Goal: Task Accomplishment & Management: Manage account settings

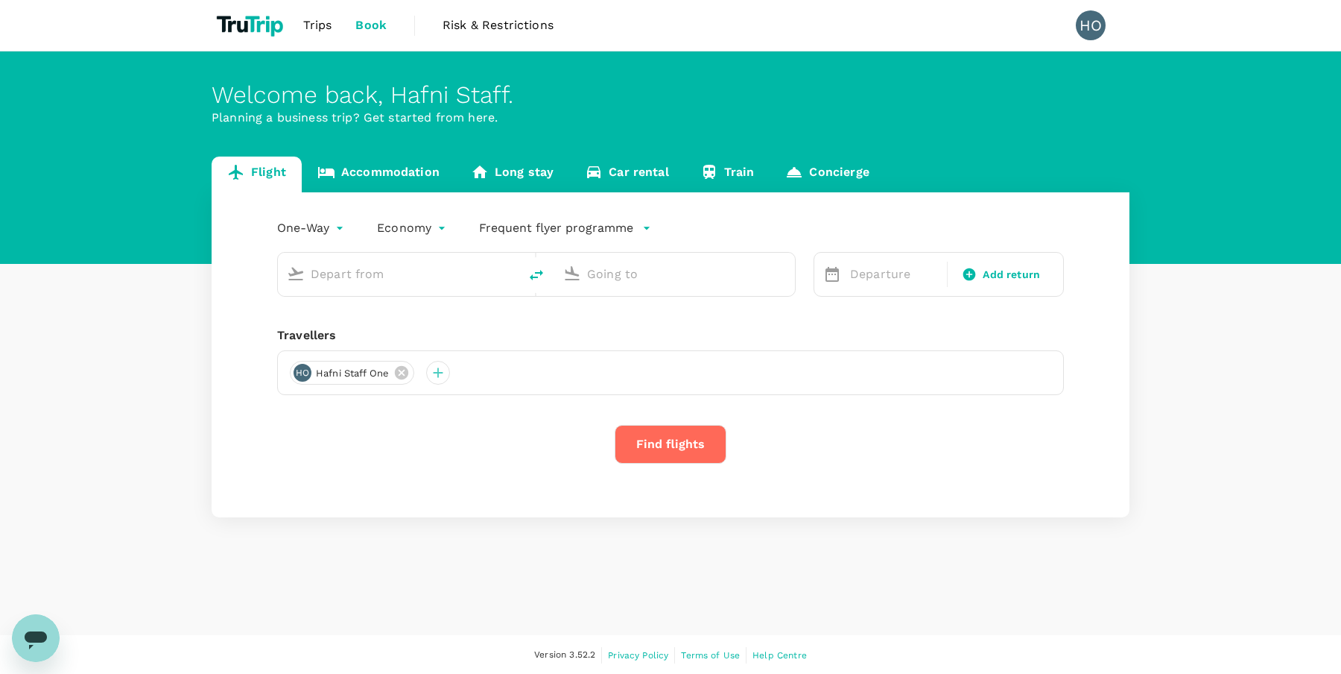
type input "Soekarno-Hatta Intl (CGK)"
type input "Singapore Changi (SIN)"
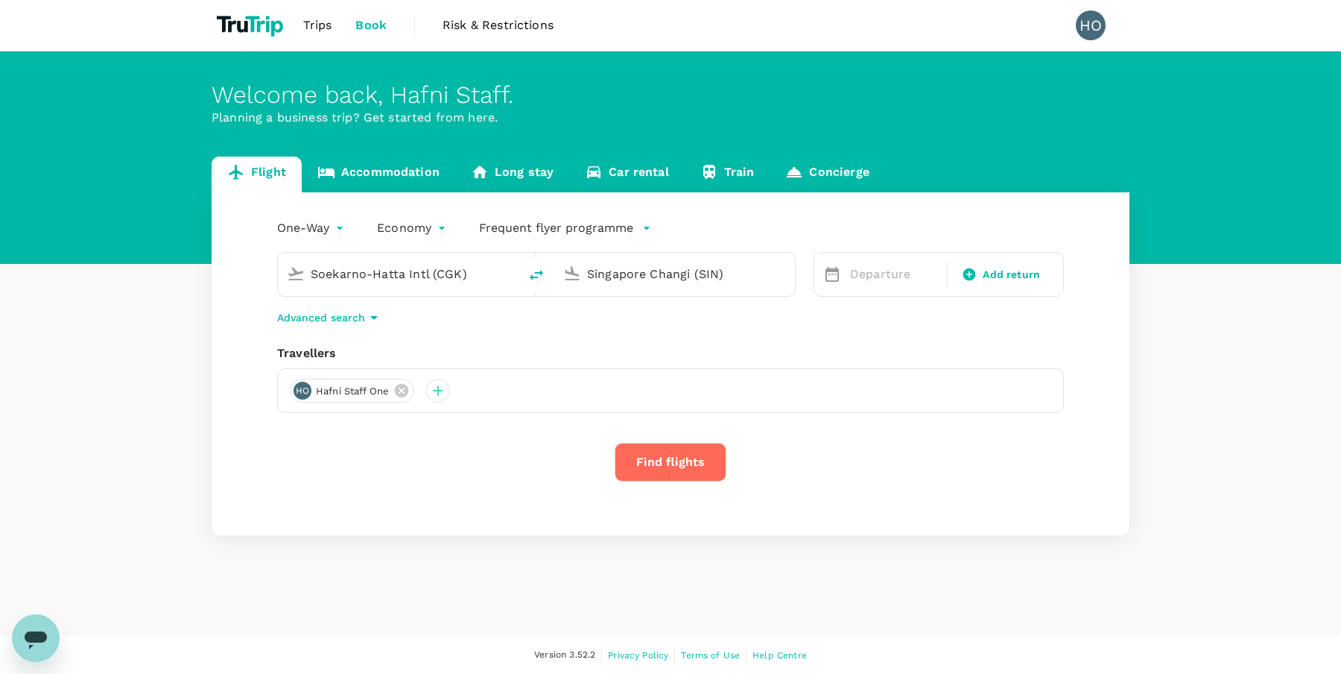
click at [374, 177] on link "Accommodation" at bounding box center [378, 174] width 153 height 36
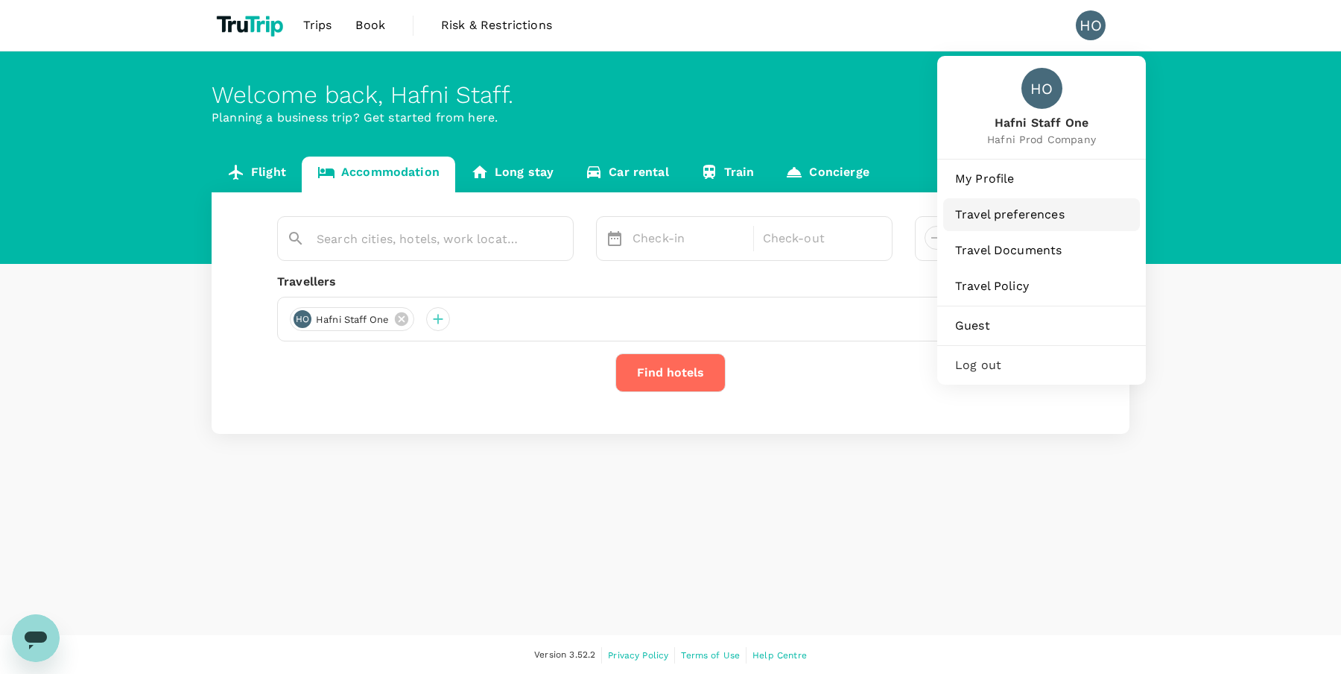
click at [1019, 207] on span "Travel preferences" at bounding box center [1041, 215] width 173 height 18
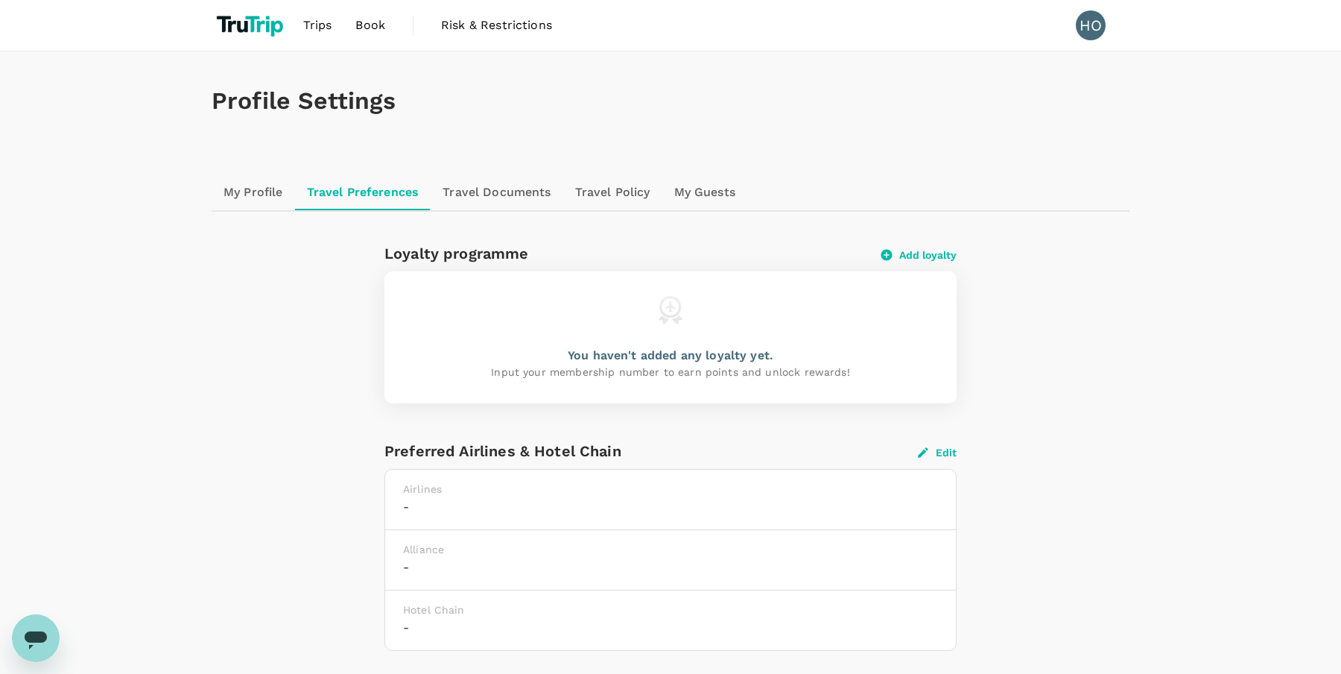
click at [262, 186] on link "My Profile" at bounding box center [253, 192] width 83 height 36
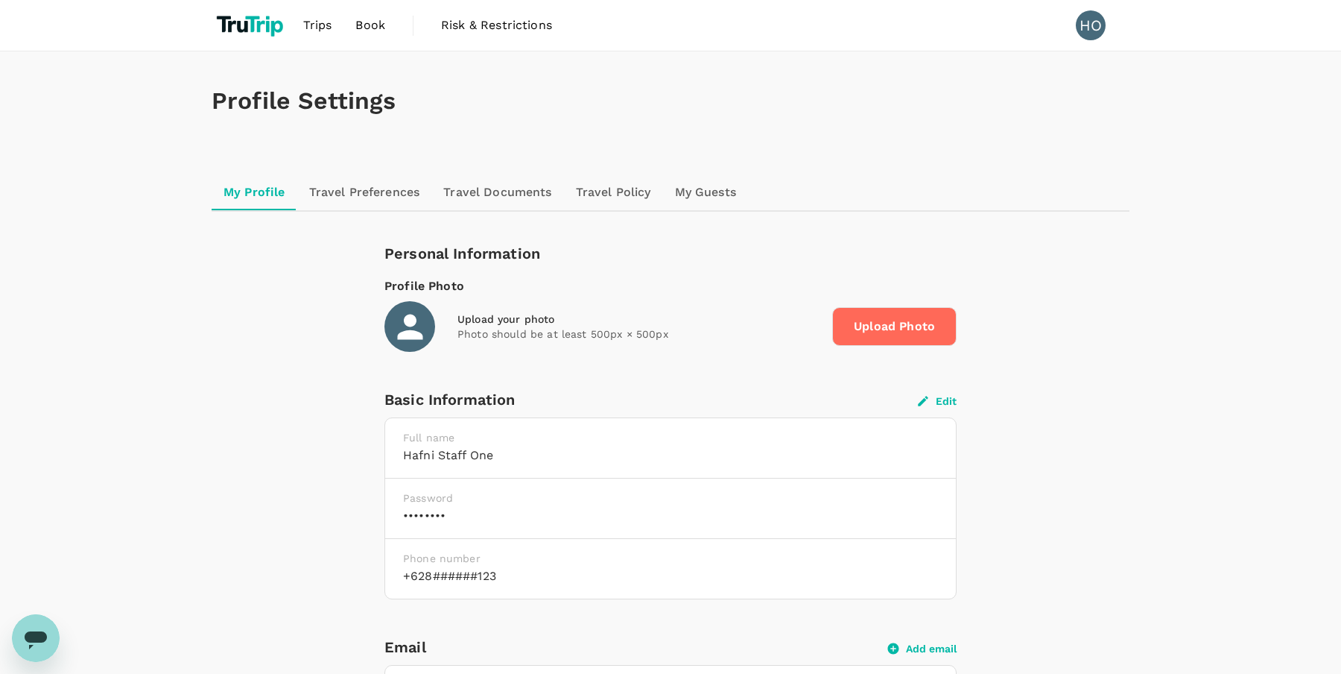
click at [378, 189] on link "Travel Preferences" at bounding box center [364, 192] width 135 height 36
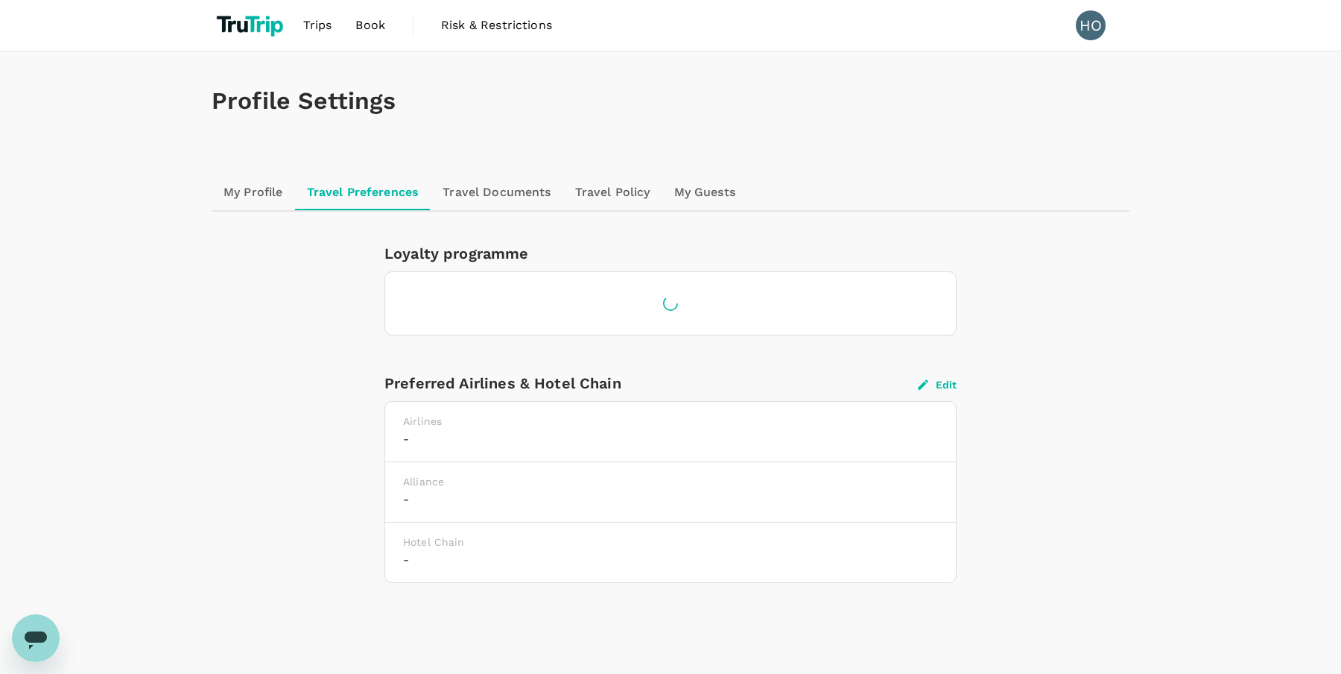
click at [475, 196] on link "Travel Documents" at bounding box center [497, 192] width 132 height 36
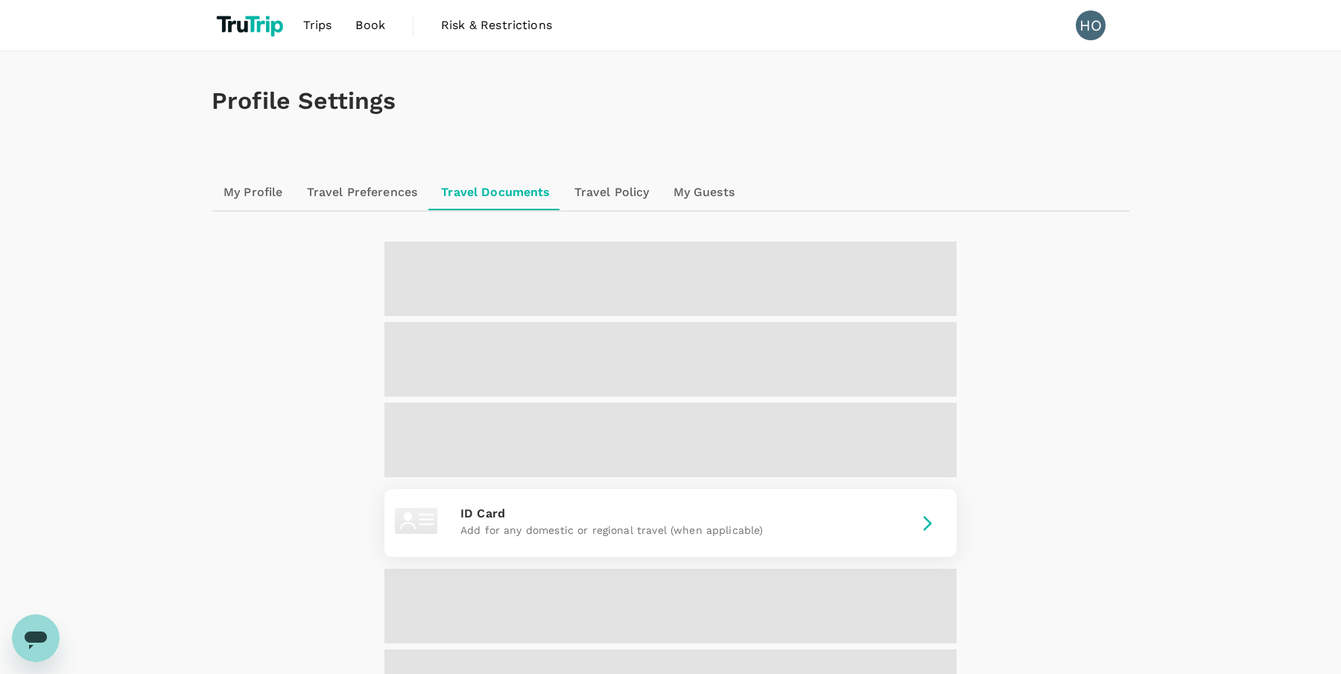
click at [594, 191] on link "Travel Policy" at bounding box center [612, 192] width 99 height 36
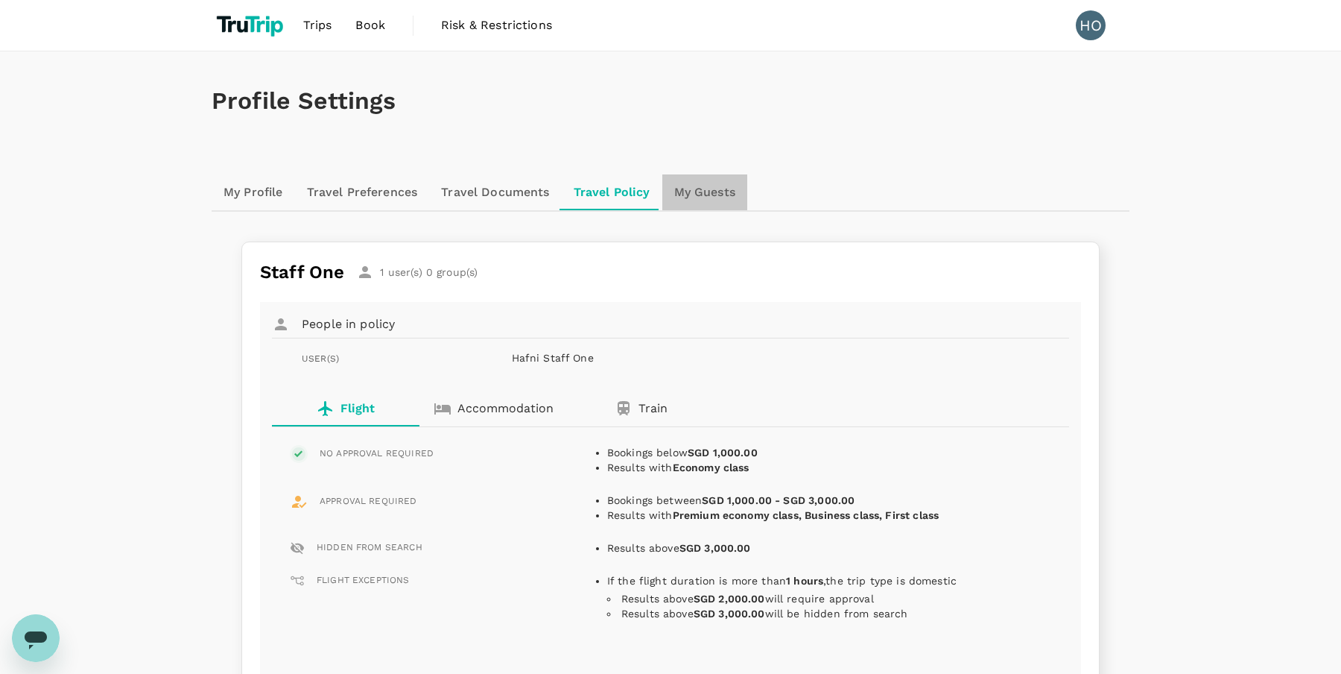
click at [693, 200] on link "My Guests" at bounding box center [704, 192] width 85 height 36
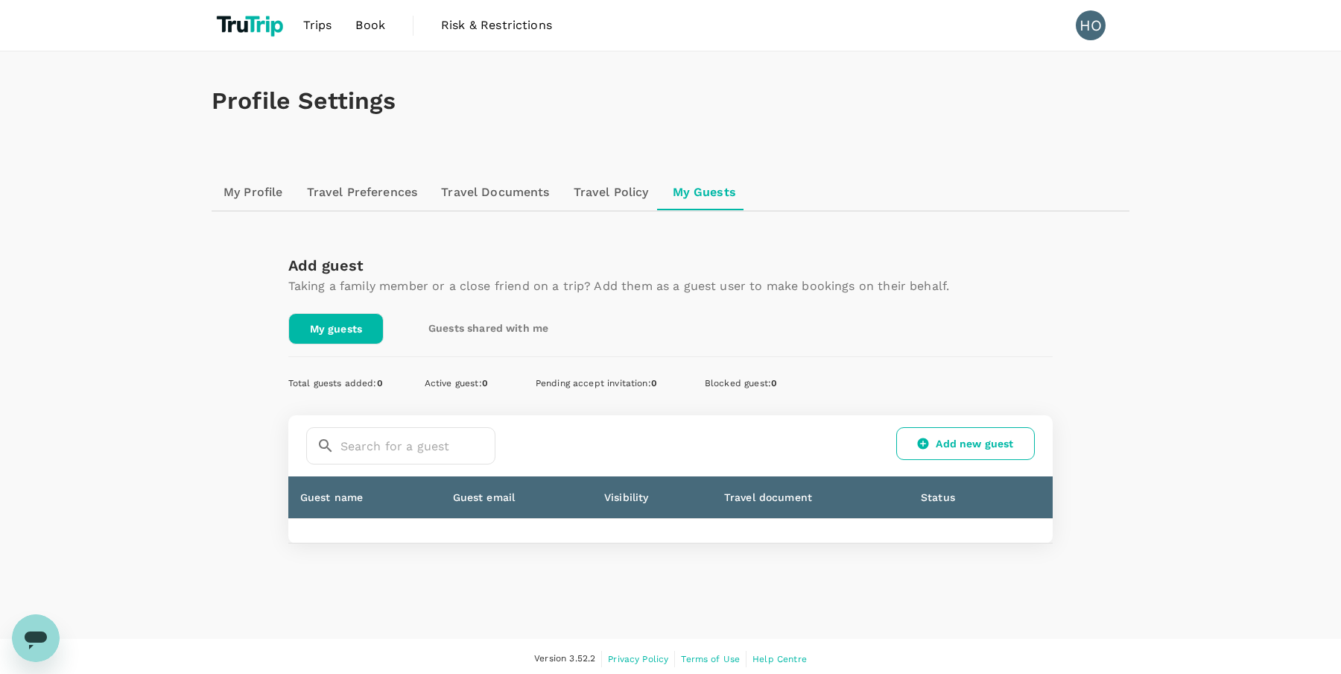
click at [598, 200] on link "Travel Policy" at bounding box center [611, 192] width 99 height 36
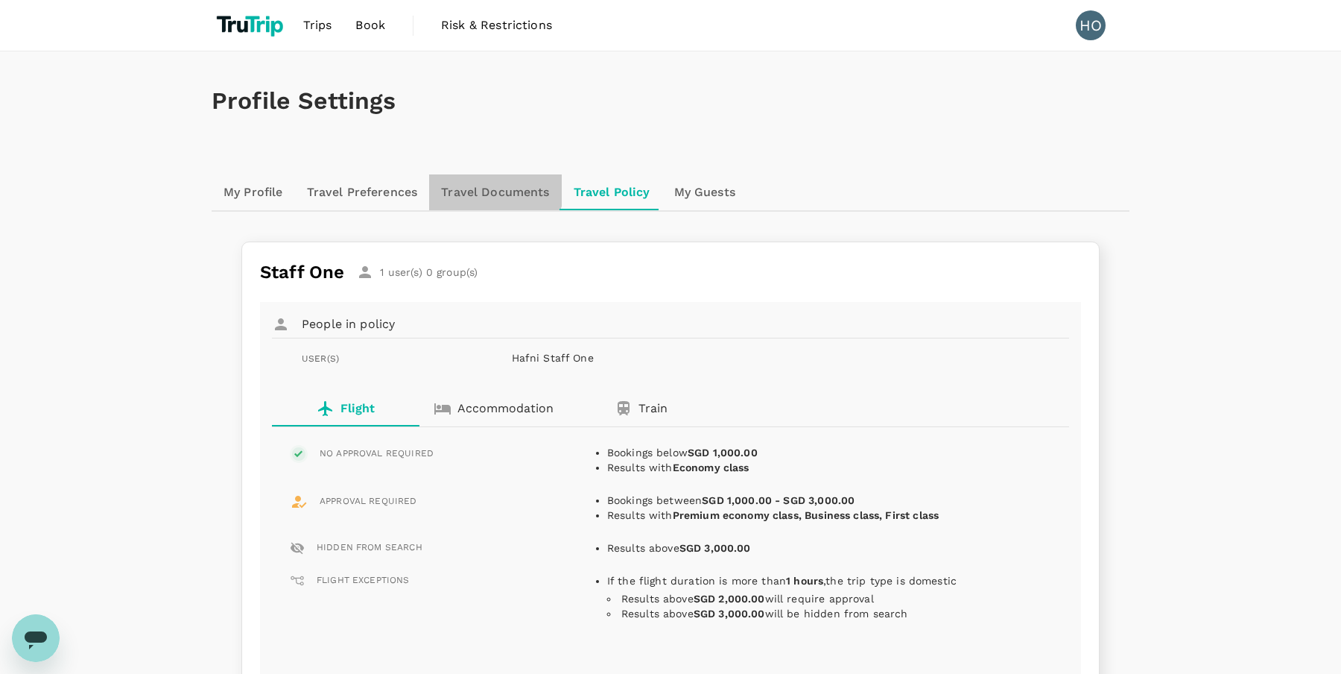
click at [483, 183] on link "Travel Documents" at bounding box center [495, 192] width 132 height 36
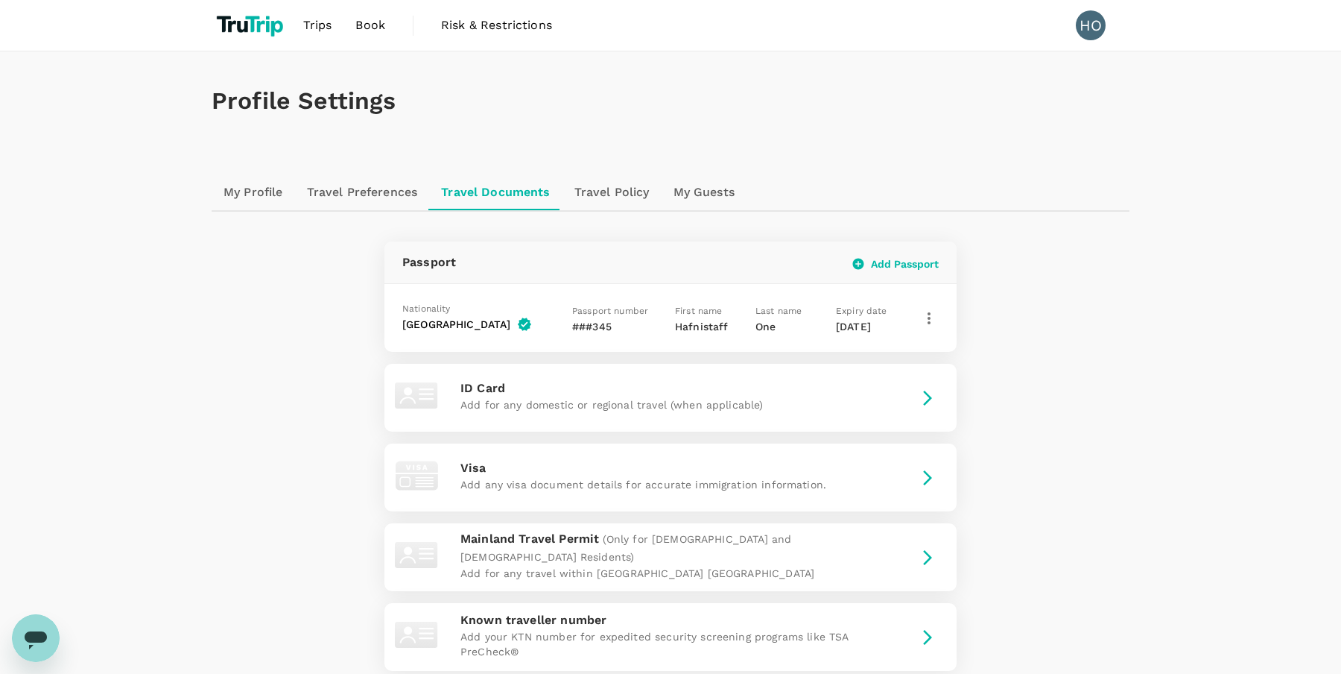
click at [304, 27] on span "Trips" at bounding box center [317, 25] width 29 height 18
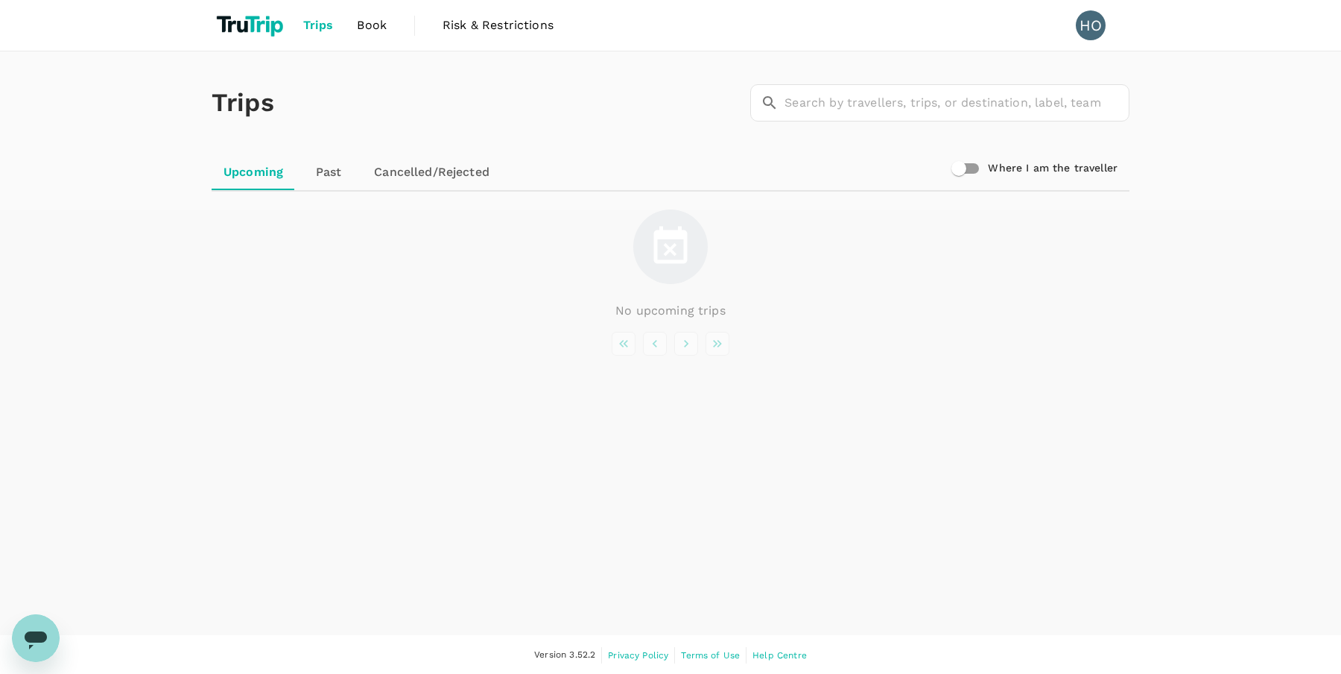
click at [374, 27] on span "Book" at bounding box center [372, 25] width 30 height 18
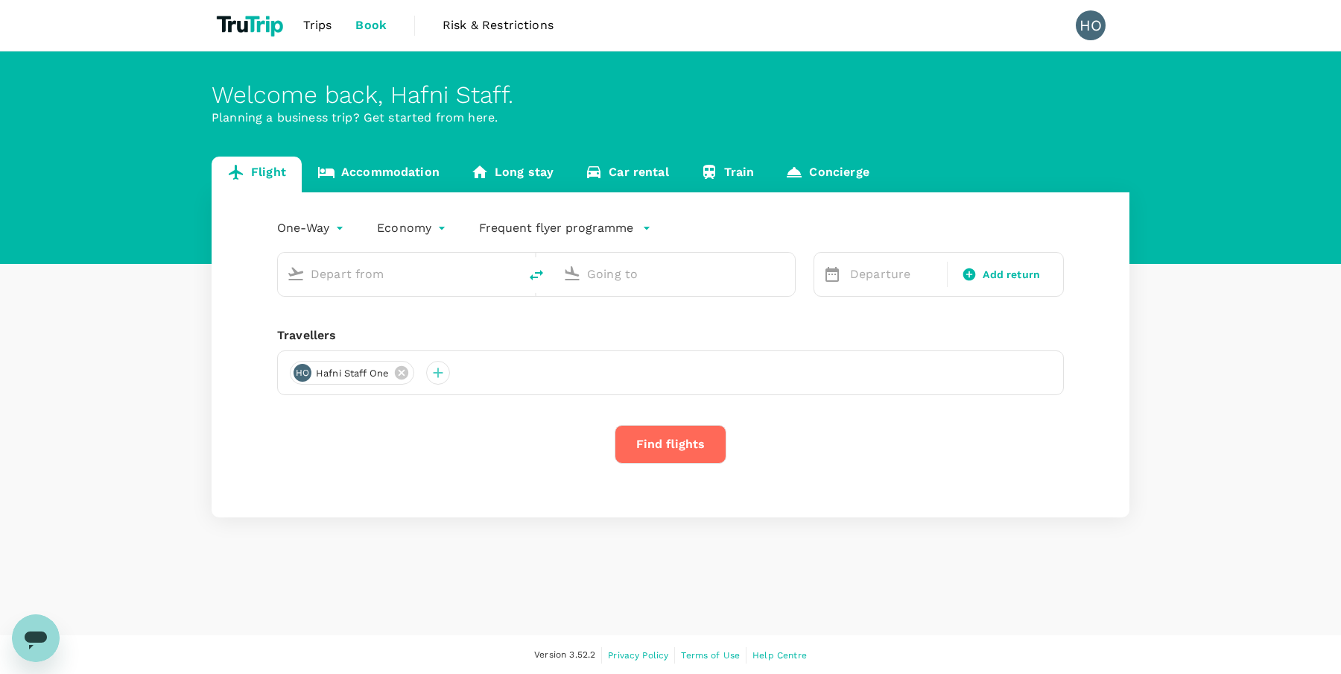
type input "Soekarno-Hatta Intl (CGK)"
type input "Singapore Changi (SIN)"
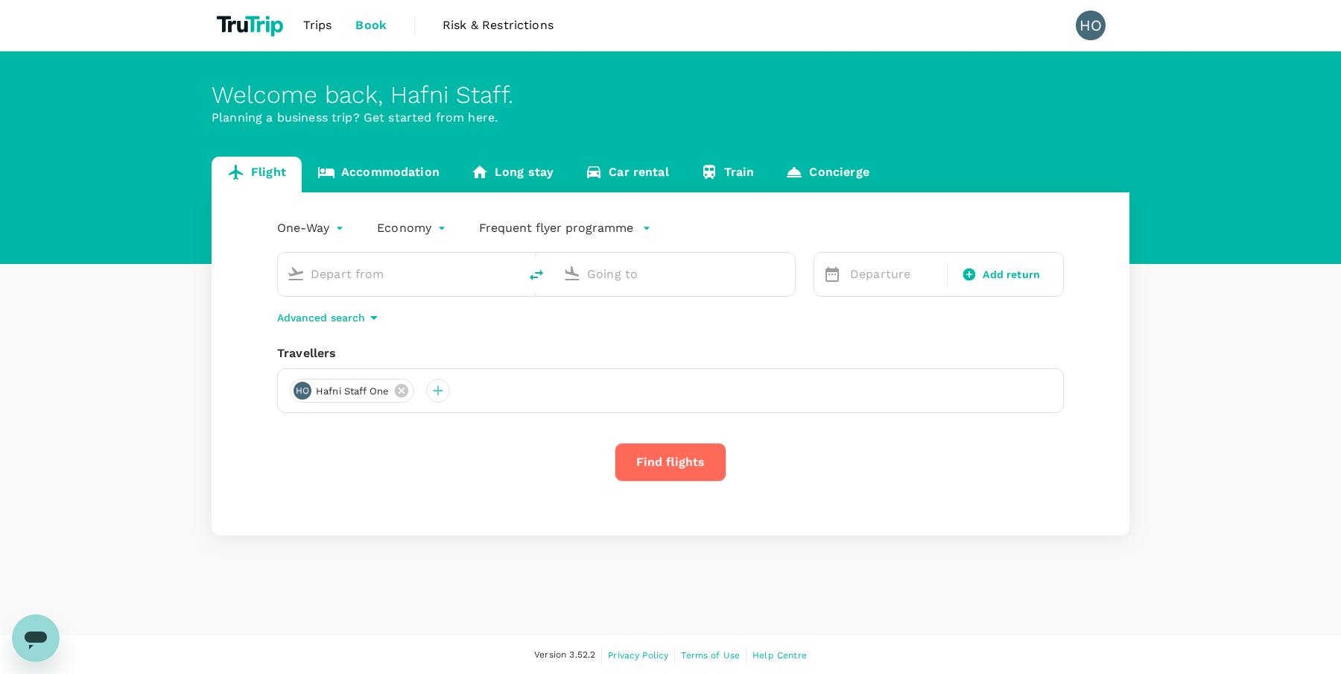
type input "Soekarno-Hatta Intl (CGK)"
type input "Singapore Changi (SIN)"
click at [373, 317] on icon "button" at bounding box center [373, 318] width 7 height 4
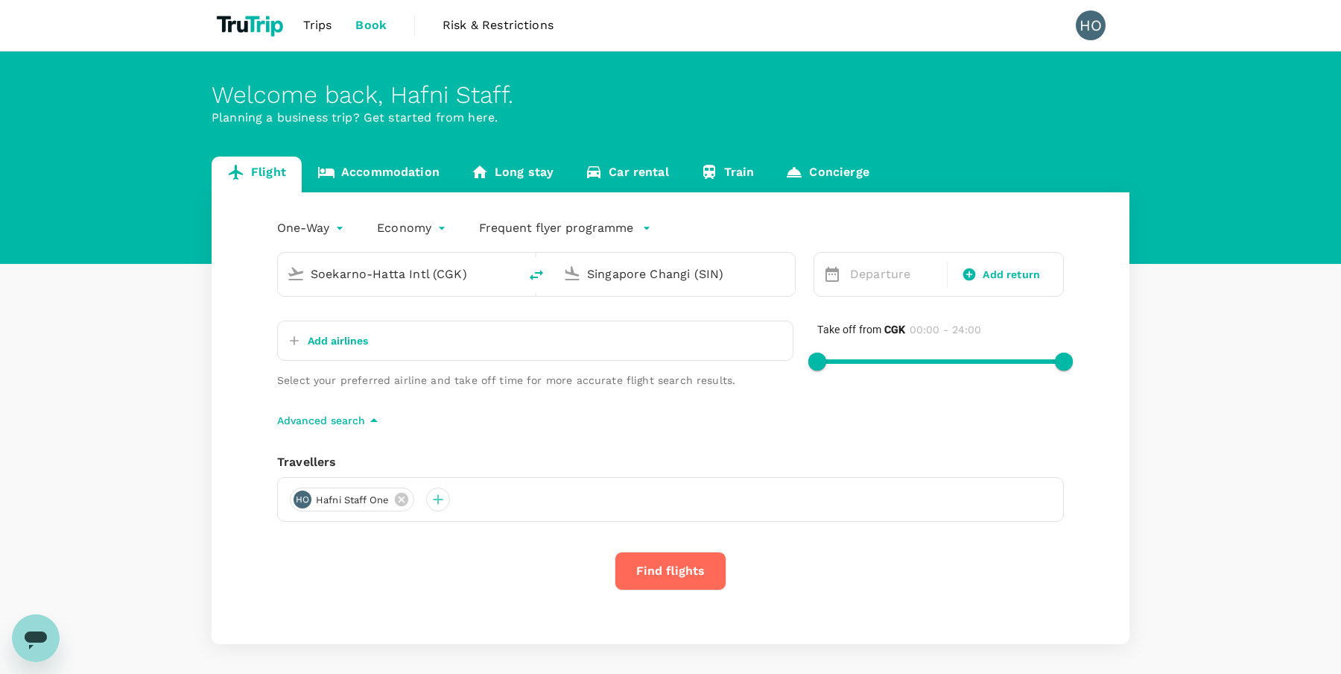
click at [328, 340] on p "Add airlines" at bounding box center [338, 340] width 60 height 15
click at [242, 356] on div "One-Way oneway Economy economy Frequent flyer programme Soekarno-Hatta Intl (CG…" at bounding box center [671, 416] width 918 height 449
click at [250, 340] on div "One-Way oneway Economy economy Frequent flyer programme Soekarno-Hatta Intl (CG…" at bounding box center [671, 418] width 918 height 452
click at [880, 265] on p "Departure" at bounding box center [894, 274] width 88 height 18
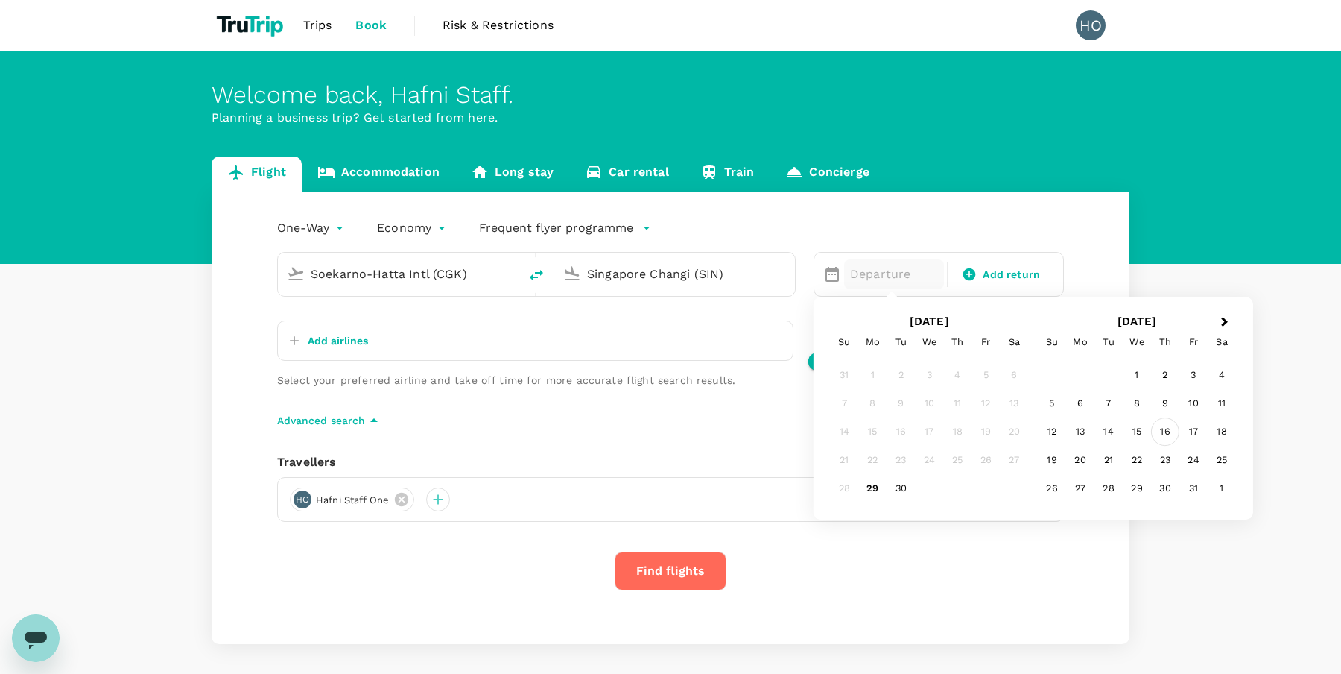
click at [1164, 429] on div "16" at bounding box center [1165, 432] width 28 height 28
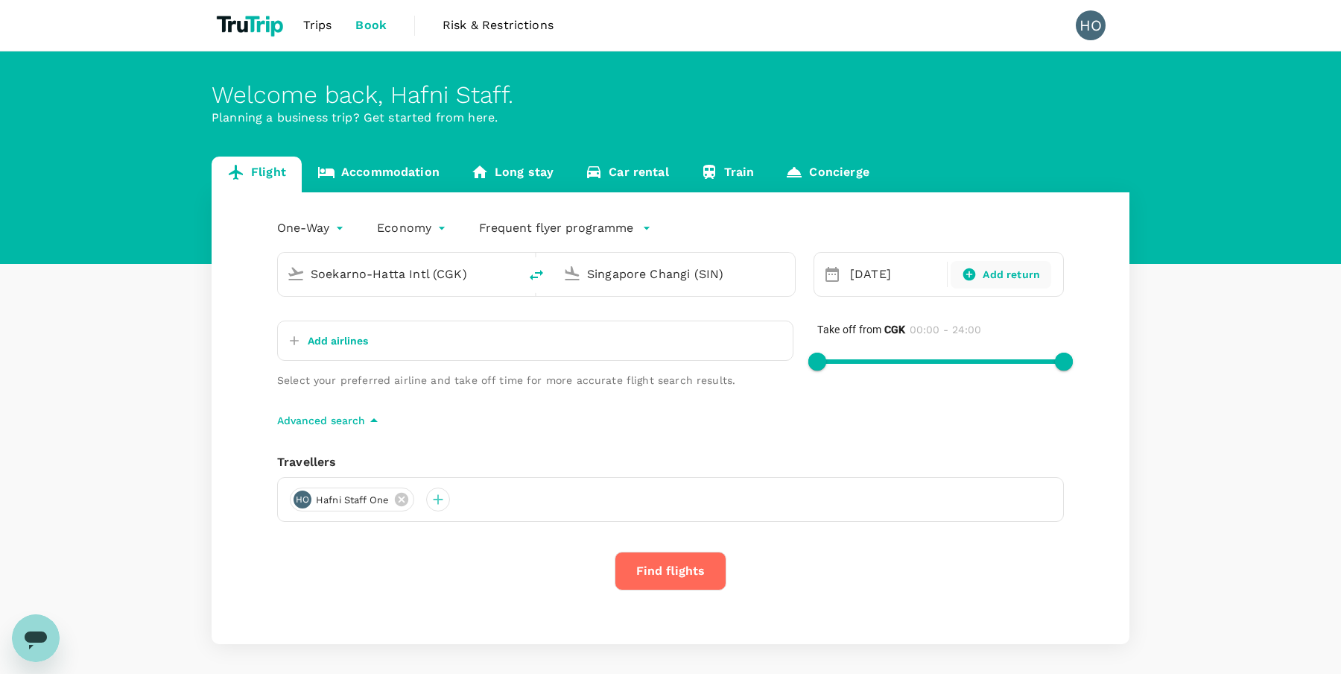
click at [1010, 272] on span "Add return" at bounding box center [1011, 275] width 57 height 16
type input "roundtrip"
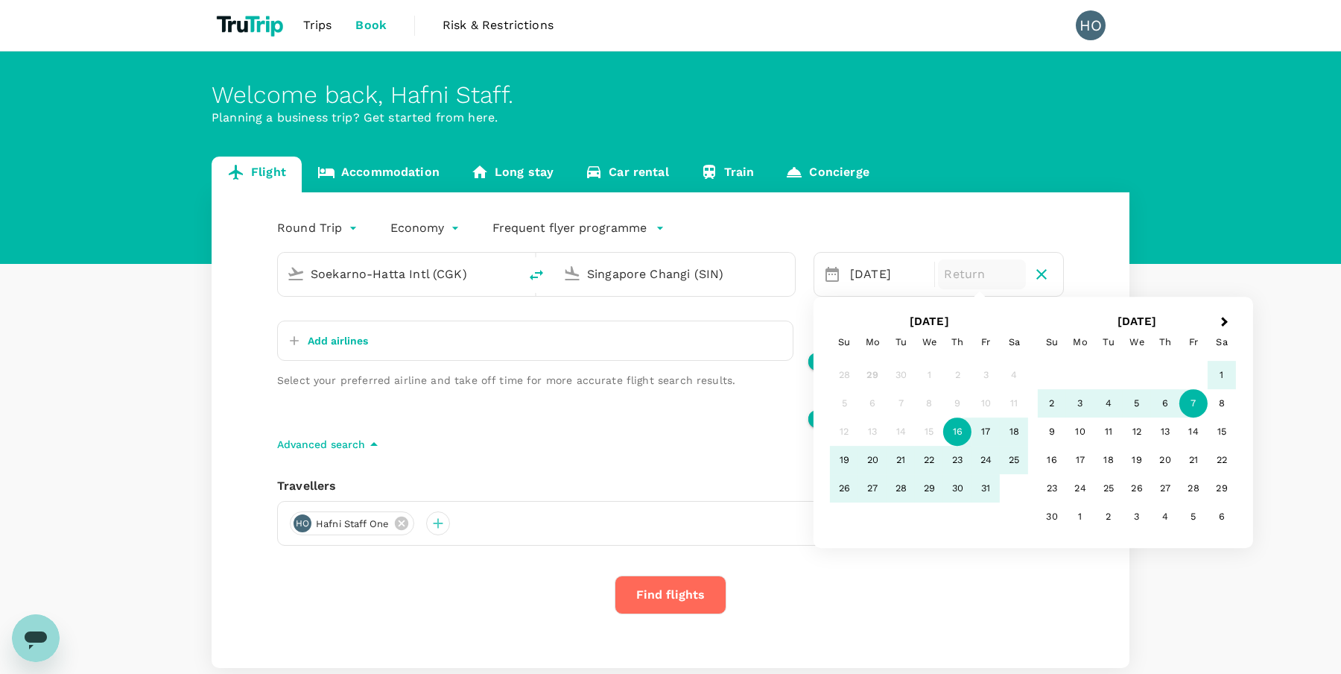
click at [1191, 407] on div "7" at bounding box center [1194, 404] width 28 height 28
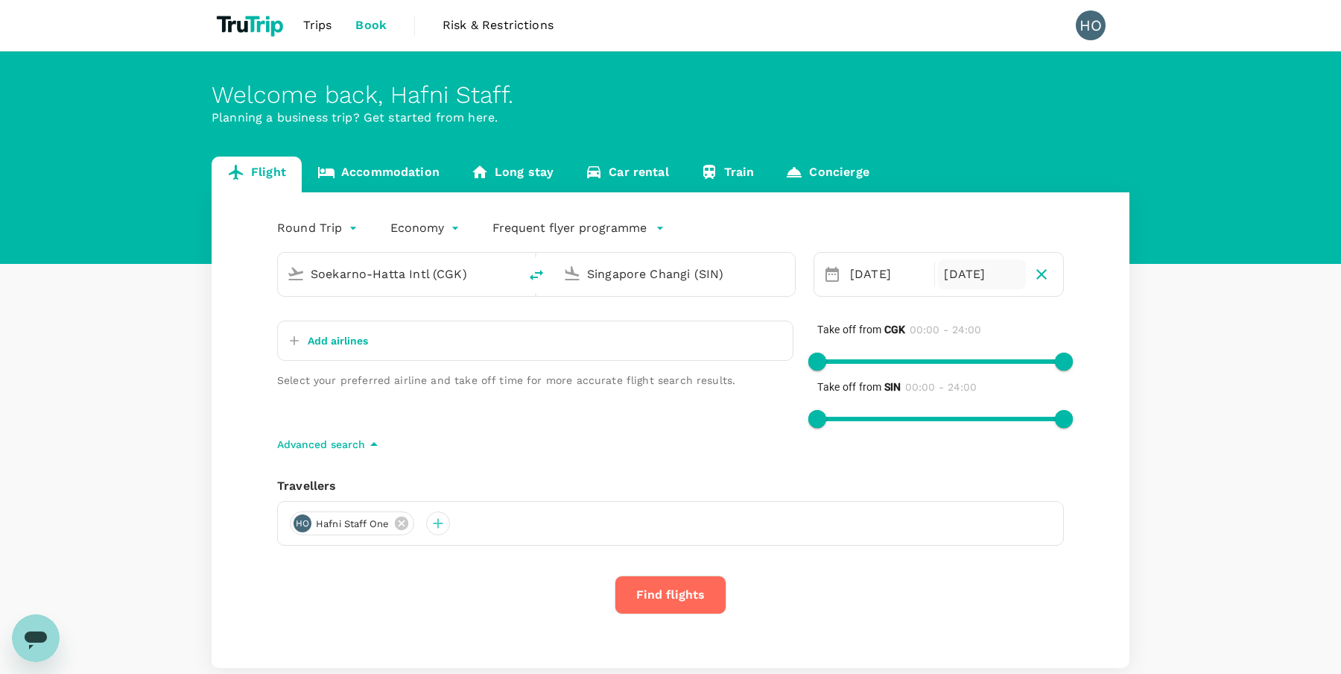
click at [316, 31] on span "Trips" at bounding box center [317, 25] width 29 height 18
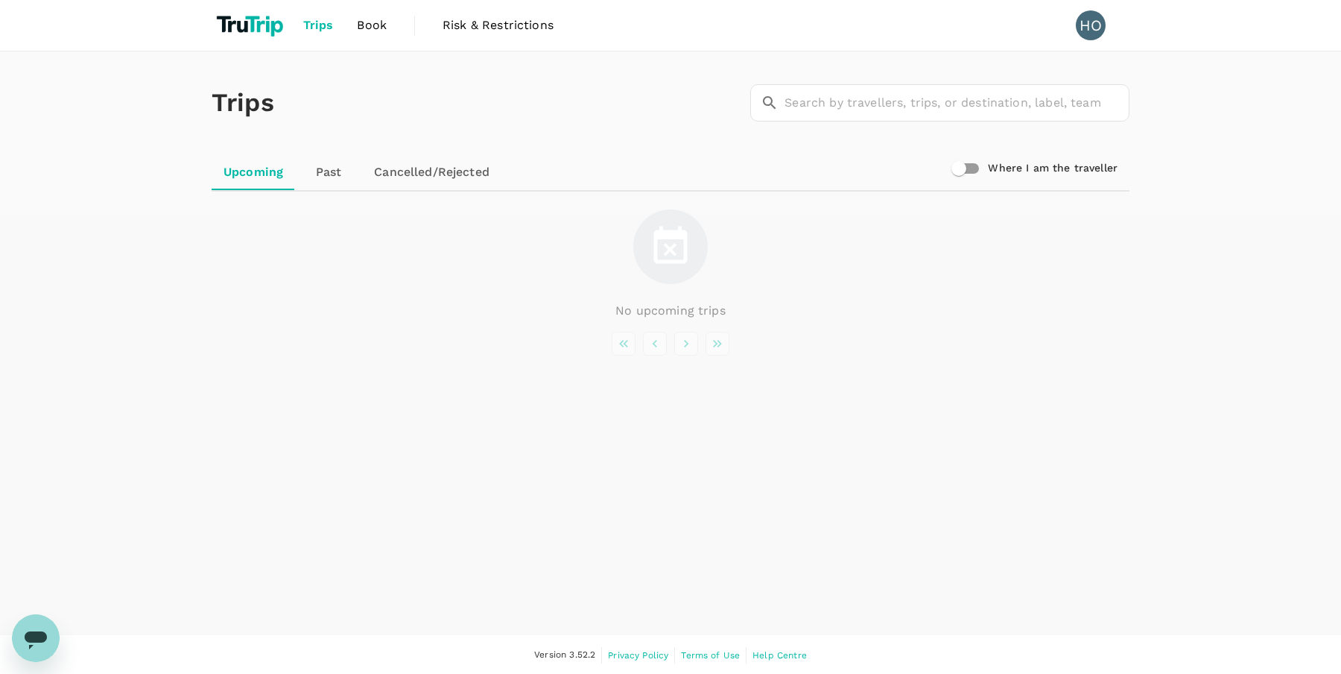
click at [329, 171] on link "Past" at bounding box center [328, 172] width 67 height 36
click at [410, 170] on link "Cancelled/Rejected" at bounding box center [430, 172] width 139 height 36
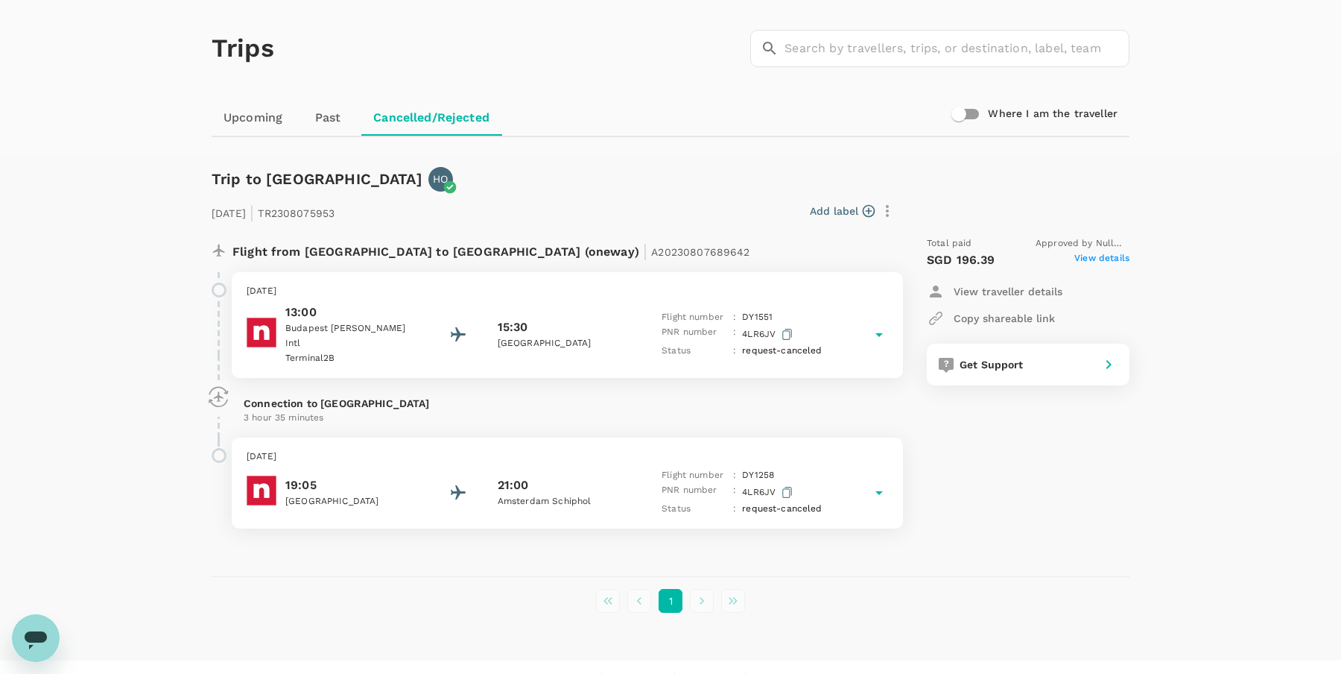
scroll to position [66, 0]
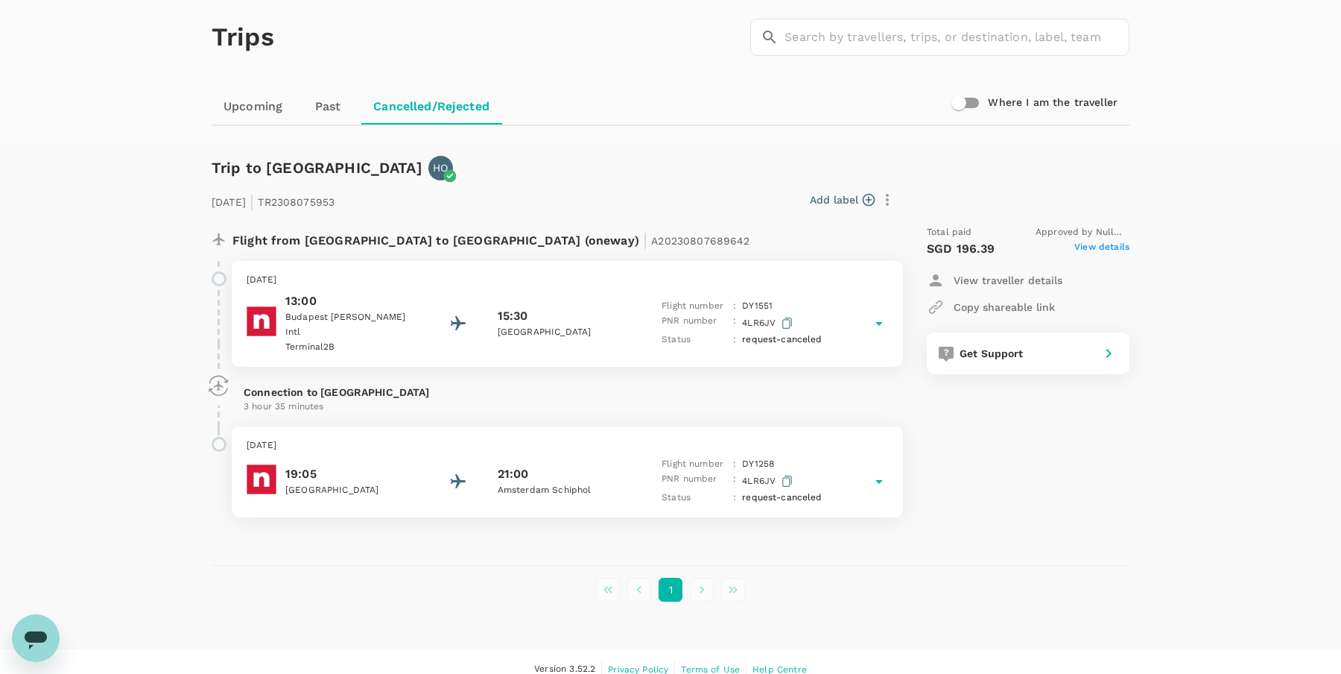
click at [389, 340] on p "Terminal 2B" at bounding box center [352, 347] width 134 height 15
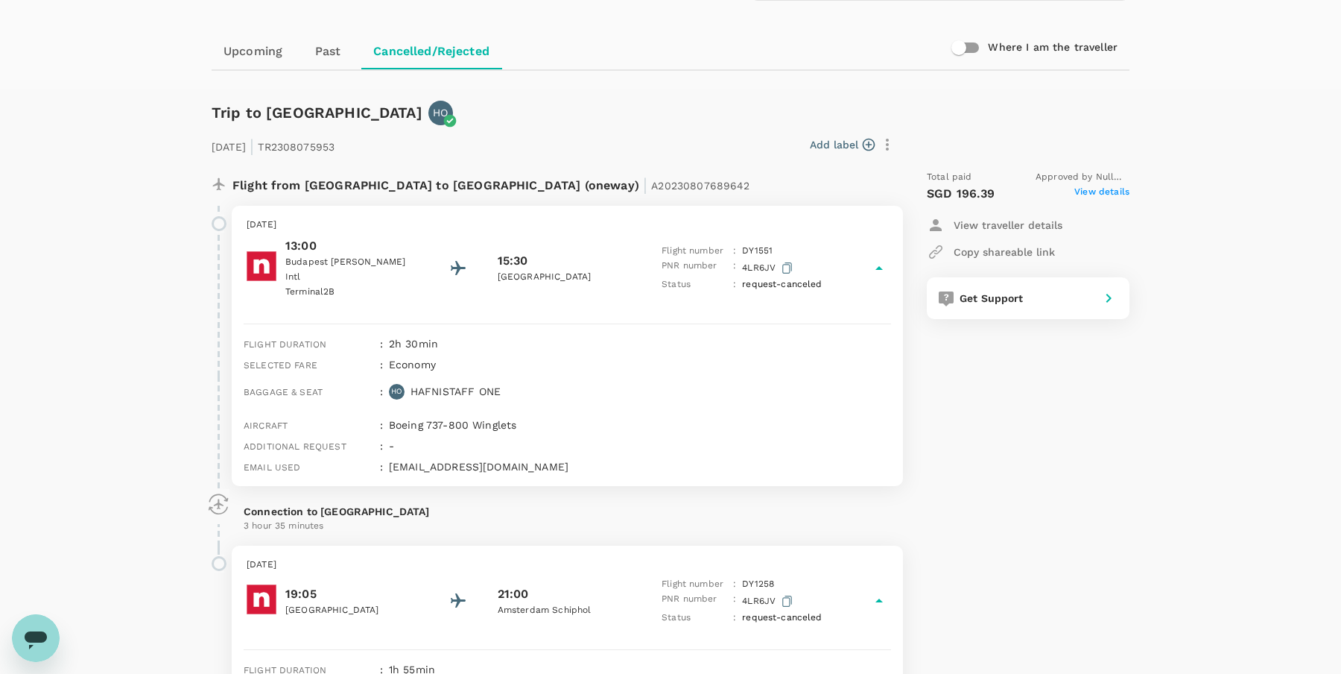
scroll to position [0, 0]
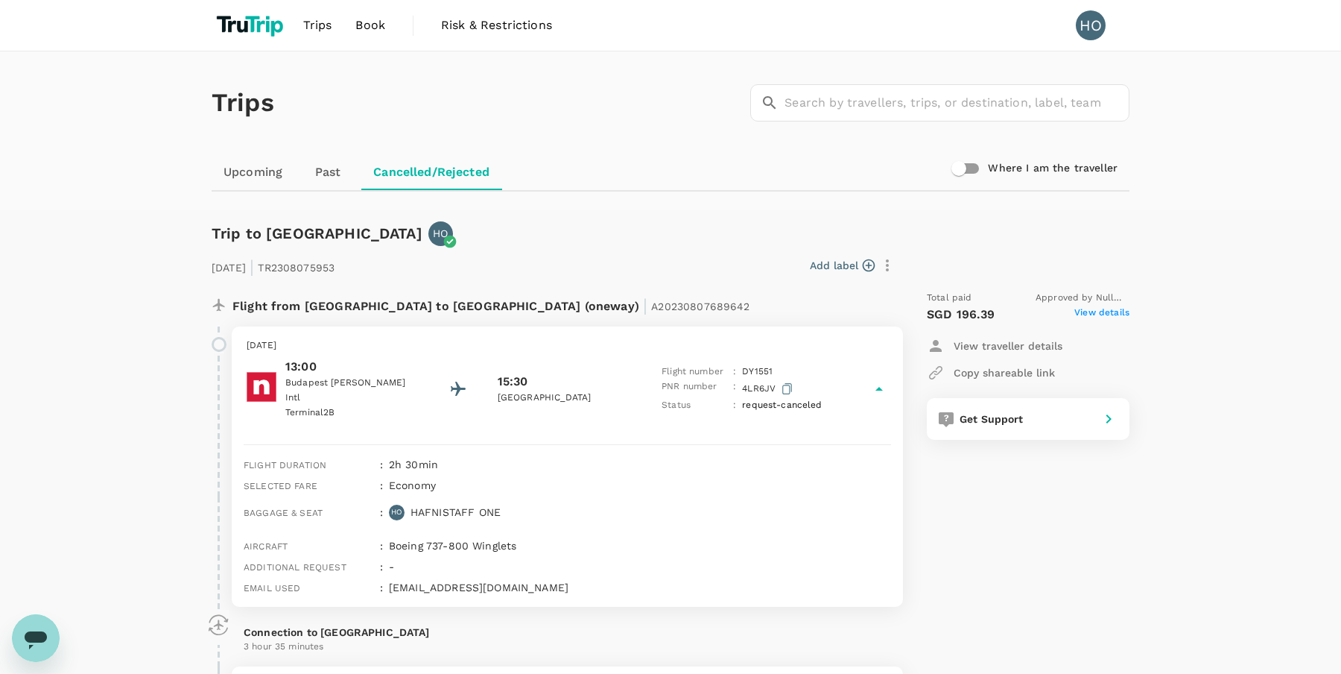
click at [263, 22] on img at bounding box center [252, 25] width 80 height 33
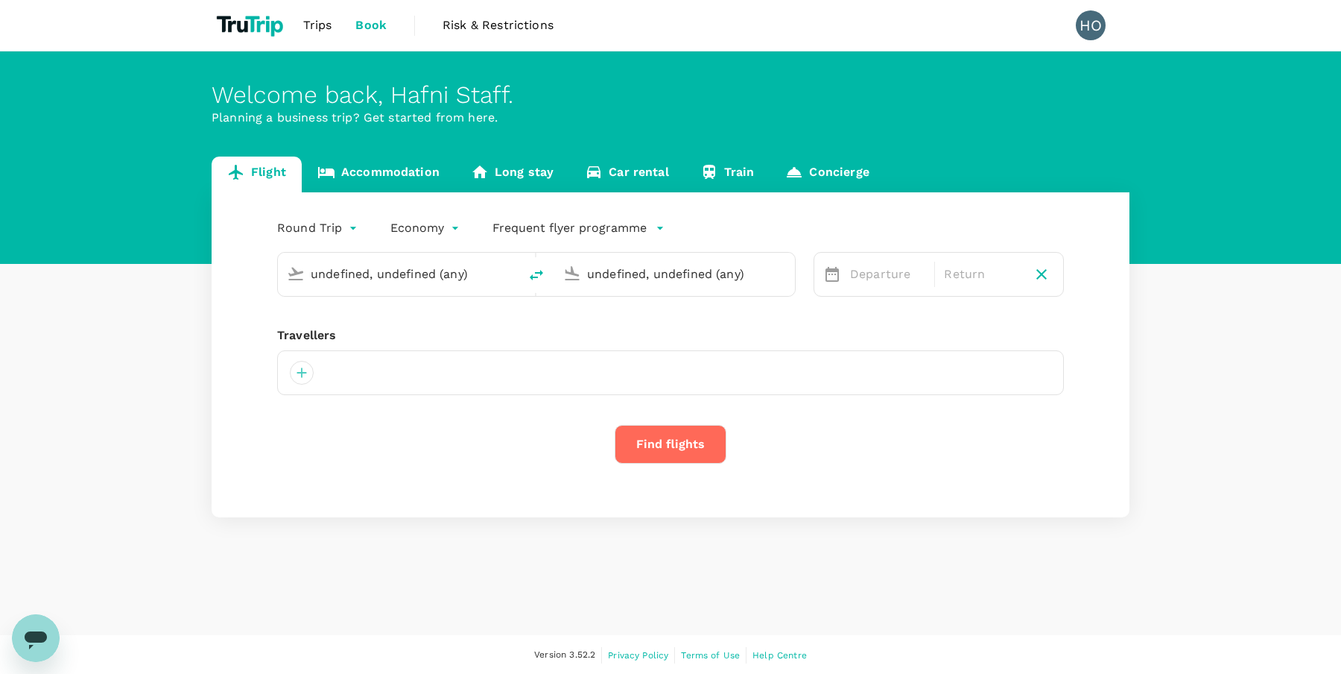
type input "Soekarno-Hatta Intl (CGK)"
type input "Singapore Changi (SIN)"
type input "oneway"
type input "Soekarno-Hatta Intl (CGK)"
type input "Singapore Changi (SIN)"
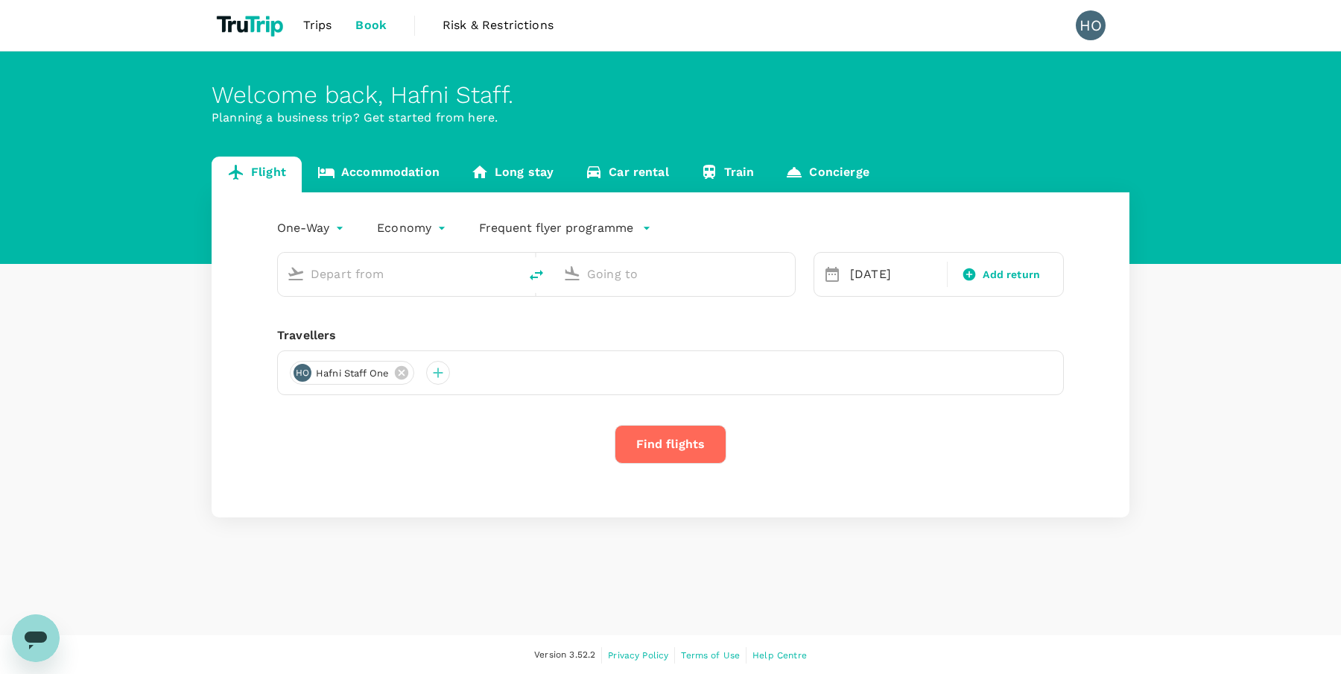
type input "Soekarno-Hatta Intl (CGK)"
type input "Singapore Changi (SIN)"
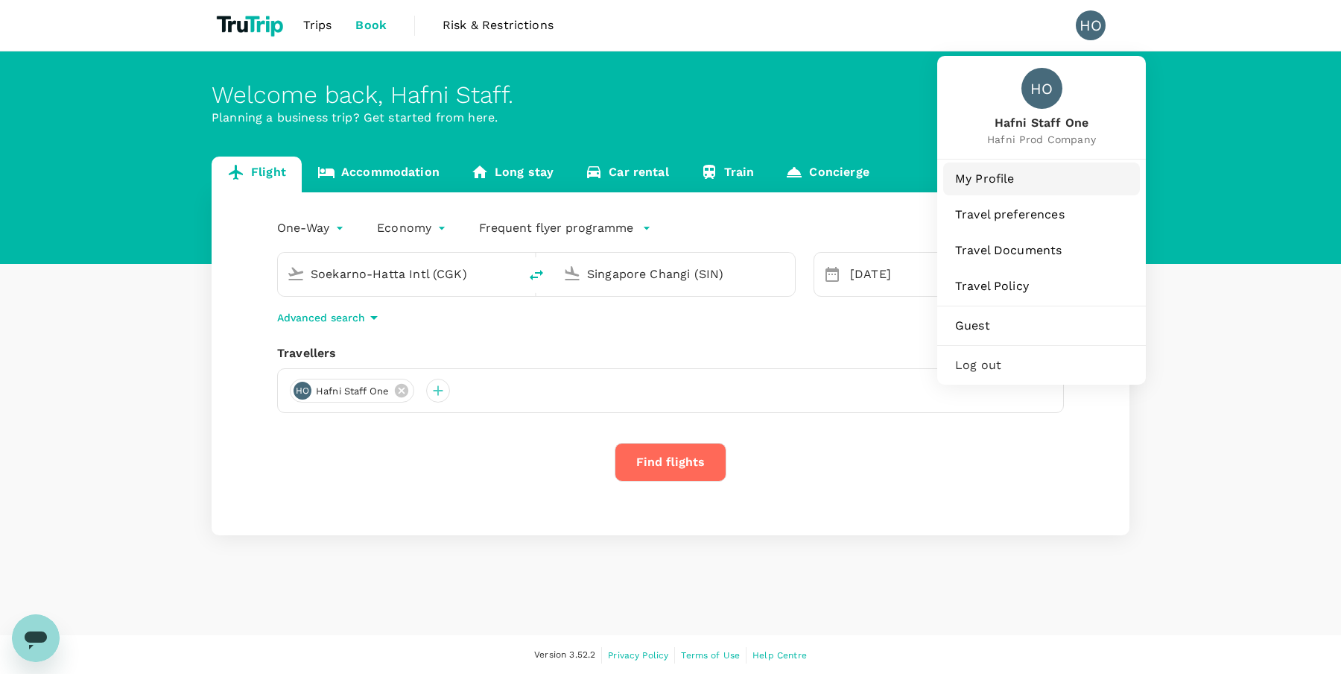
click at [1042, 180] on span "My Profile" at bounding box center [1041, 179] width 173 height 18
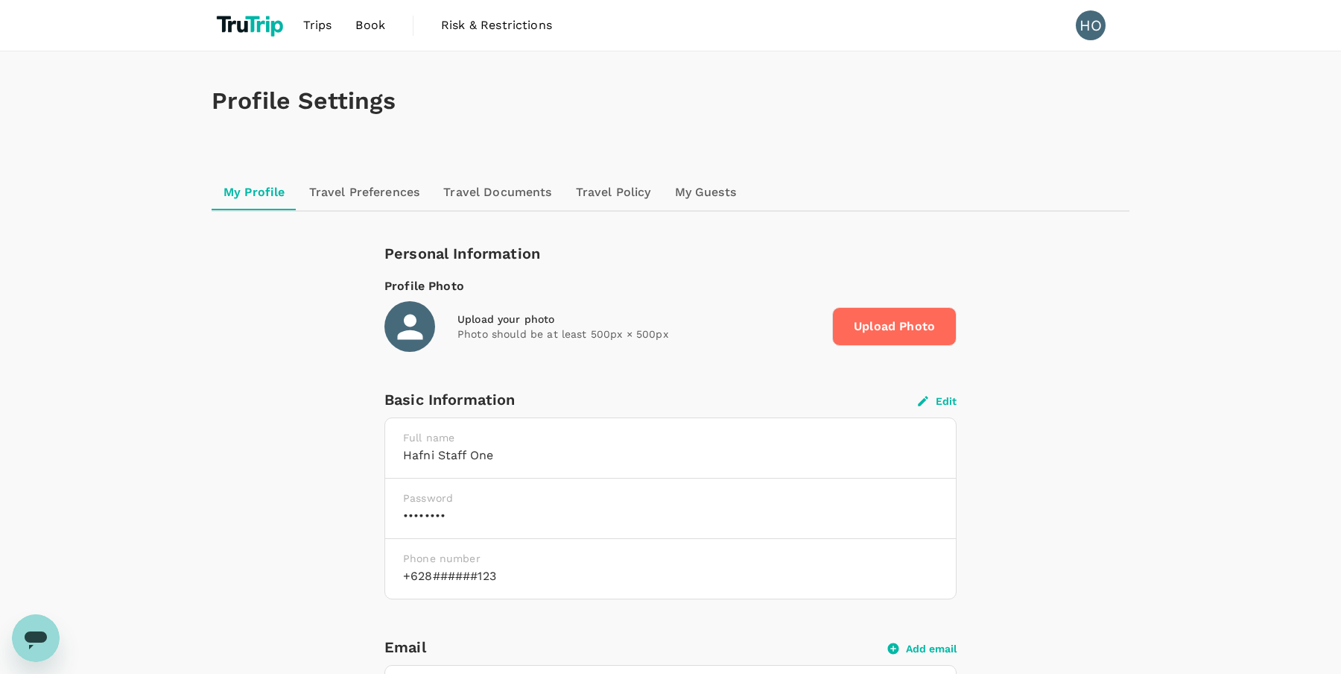
click at [744, 269] on div "Personal Information Profile Photo Upload your photo Photo should be at least 5…" at bounding box center [670, 296] width 572 height 110
click at [940, 399] on button "Edit" at bounding box center [937, 400] width 39 height 13
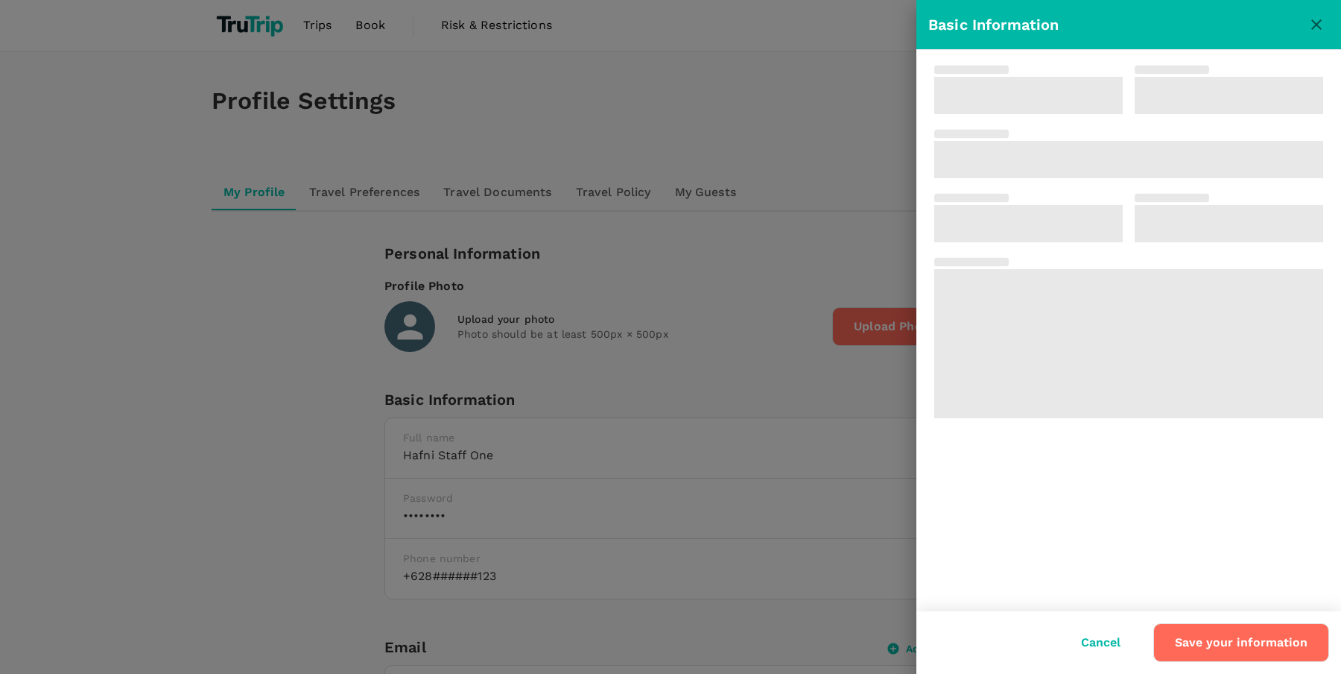
type input "Hafni Staff"
type input "One"
type input "62"
type input "8123123123"
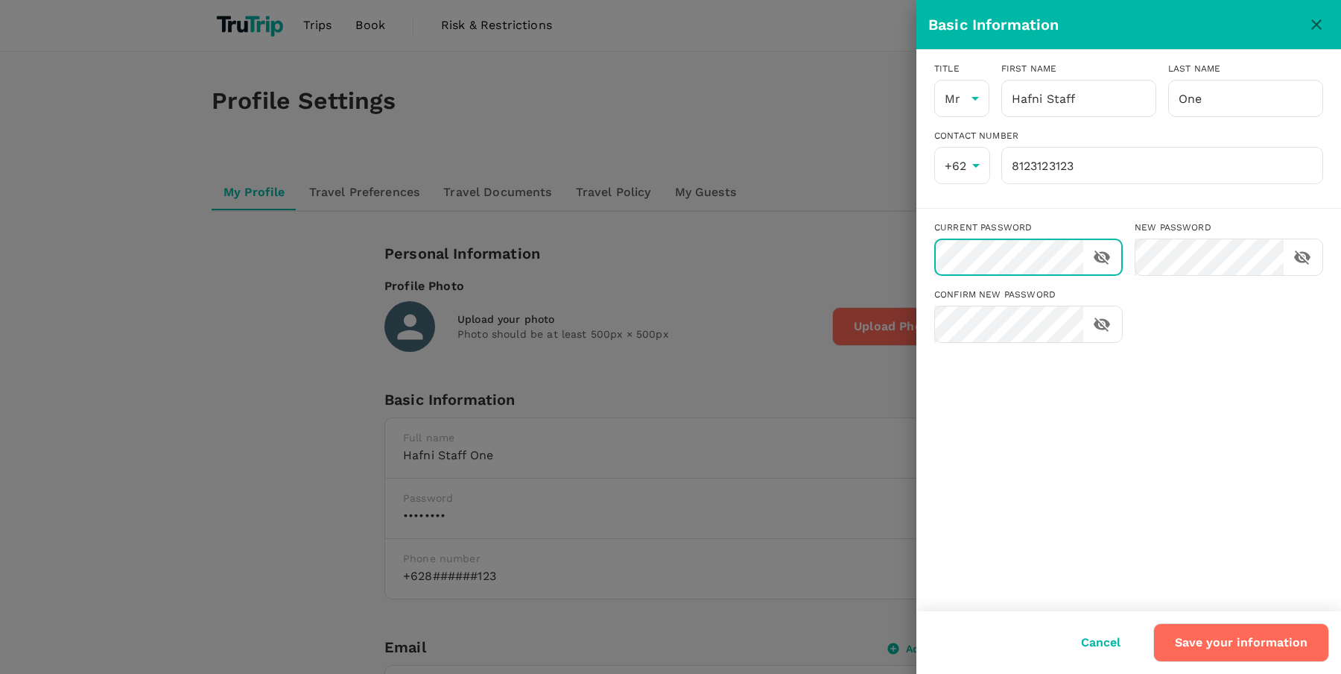
click at [1107, 256] on icon "toggle password visibility" at bounding box center [1102, 257] width 16 height 14
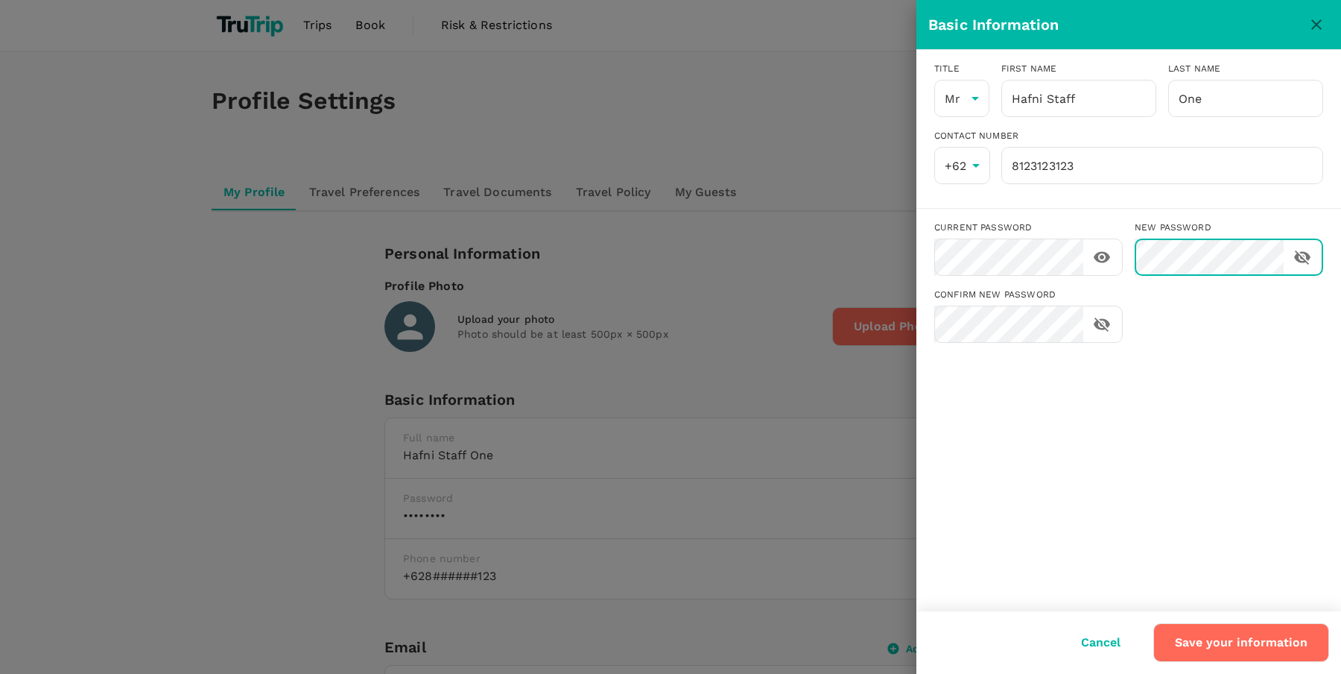
click at [1300, 255] on icon "toggle password visibility" at bounding box center [1302, 257] width 16 height 14
click at [1107, 324] on icon "toggle password visibility" at bounding box center [1102, 324] width 16 height 14
click at [1241, 651] on button "Save your information" at bounding box center [1241, 642] width 176 height 39
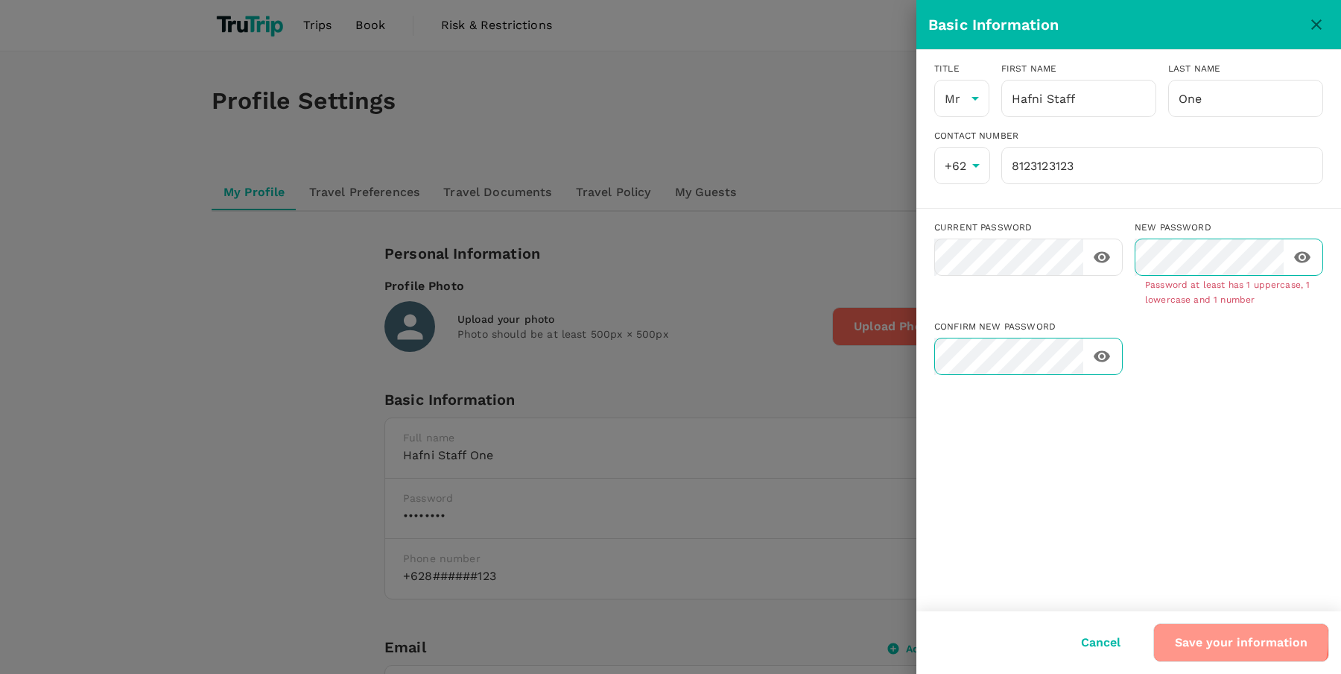
click at [1238, 639] on button "Save your information" at bounding box center [1241, 642] width 176 height 39
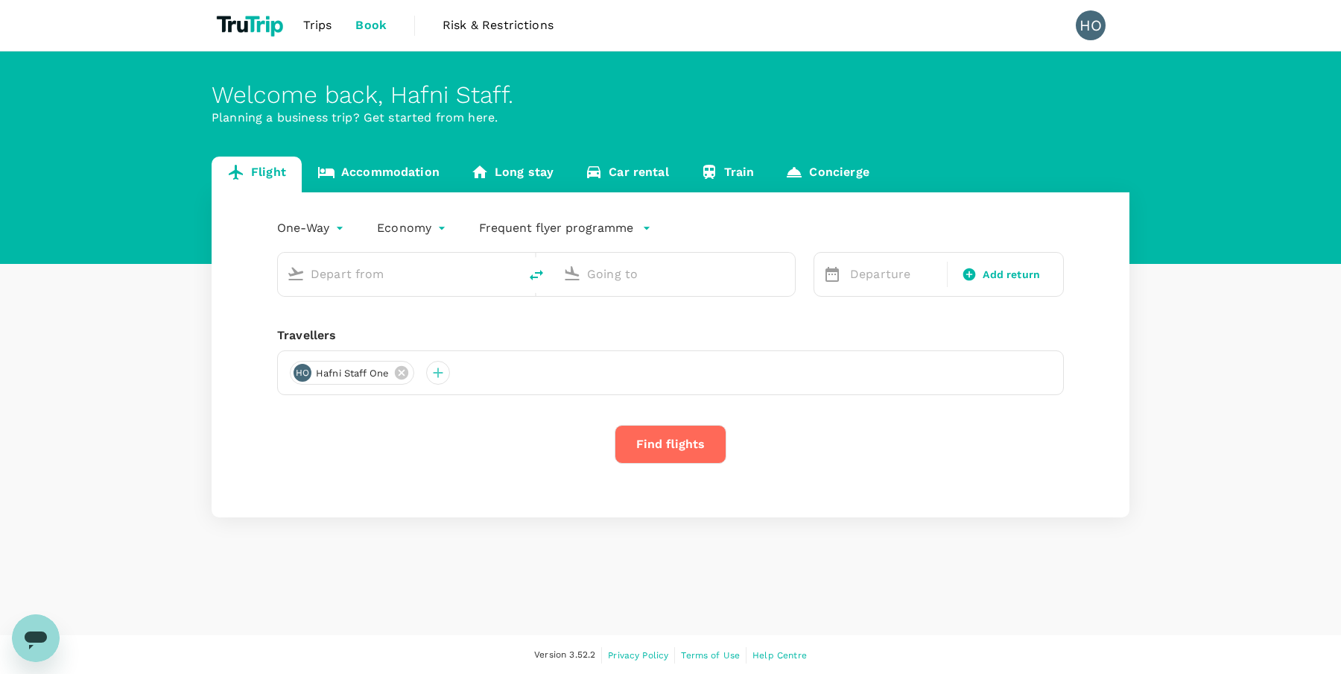
type input "Soekarno-Hatta Intl (CGK)"
type input "Singapore Changi (SIN)"
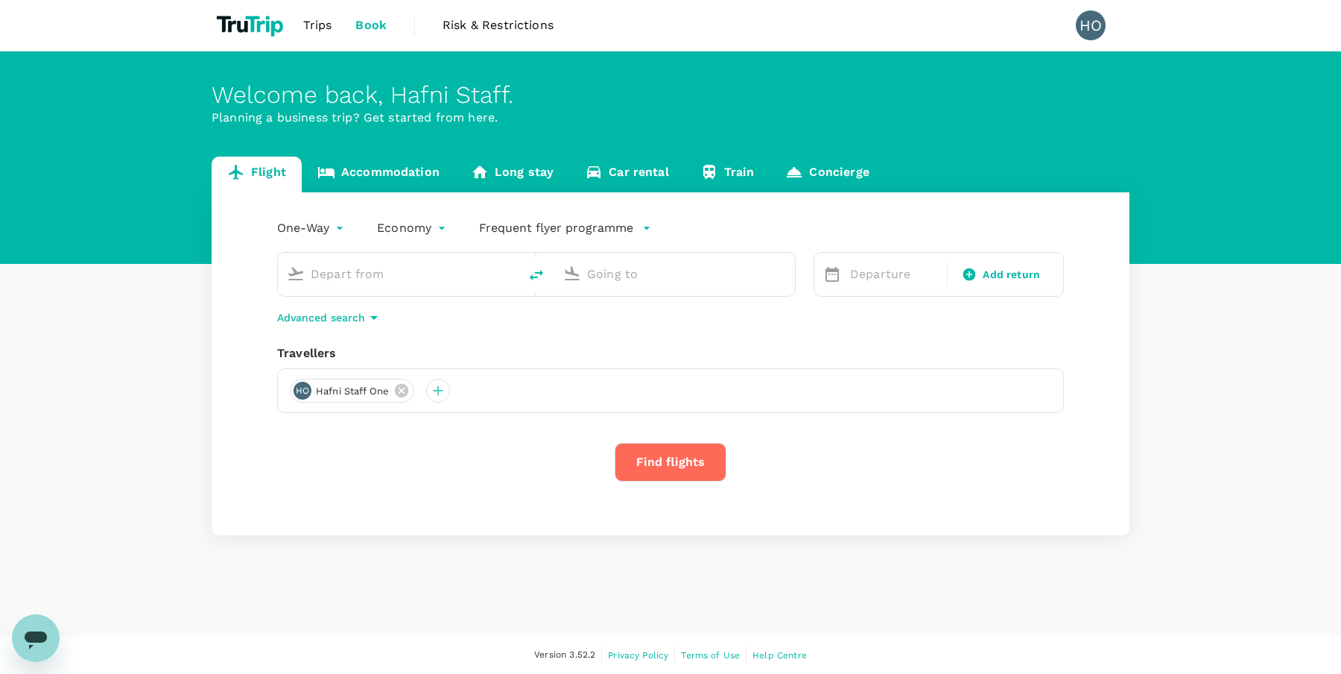
type input "Soekarno-Hatta Intl (CGK)"
type input "Singapore Changi (SIN)"
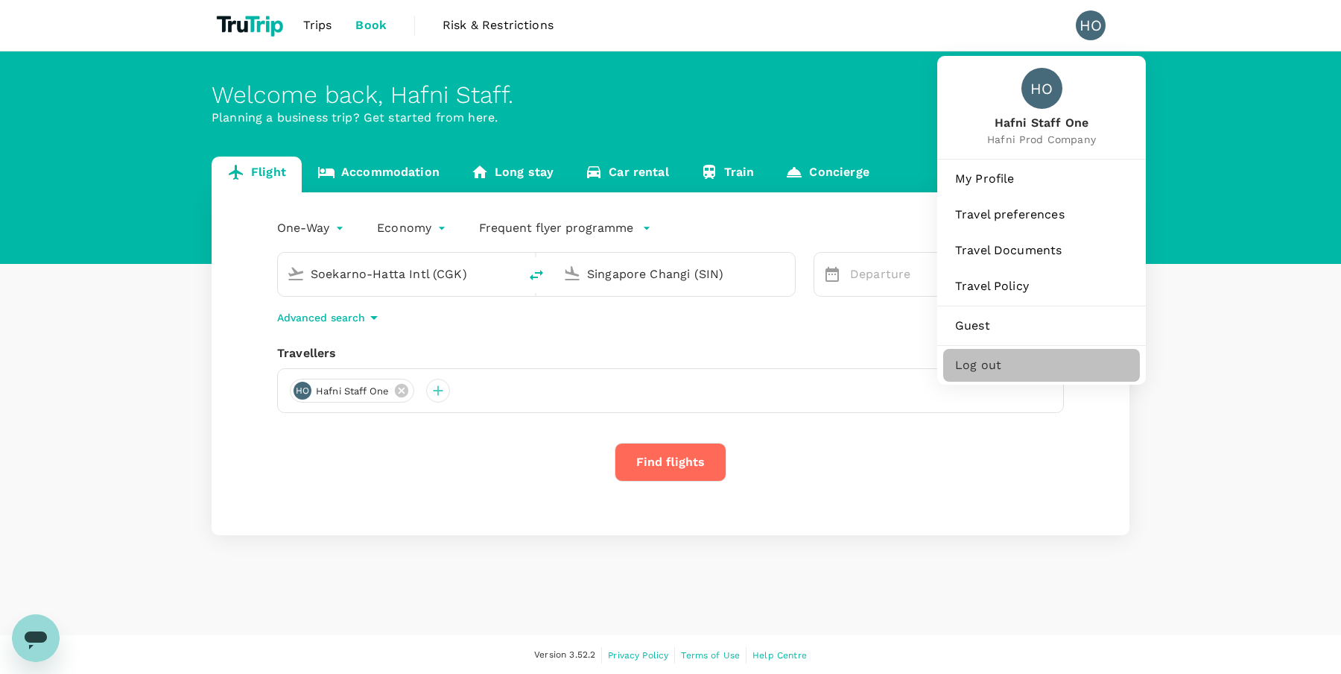
click at [995, 361] on span "Log out" at bounding box center [1041, 365] width 173 height 18
